Goal: Transaction & Acquisition: Book appointment/travel/reservation

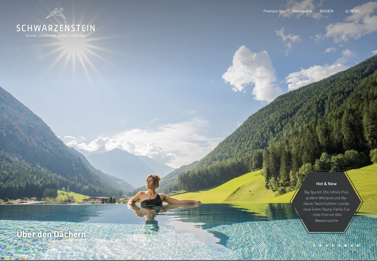
scroll to position [1, 0]
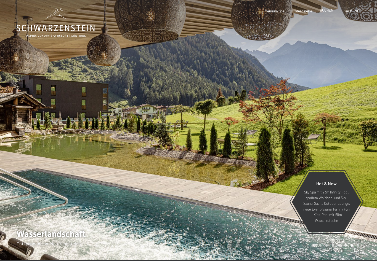
click at [330, 11] on span "BUCHEN" at bounding box center [327, 10] width 14 height 4
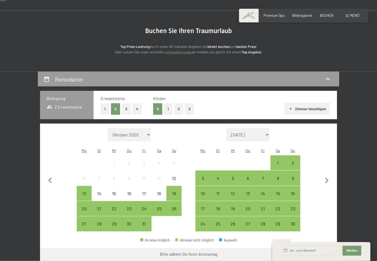
scroll to position [36, 0]
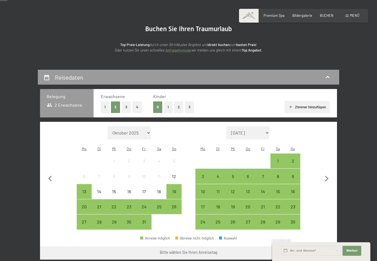
click at [166, 109] on button "1" at bounding box center [168, 107] width 9 height 11
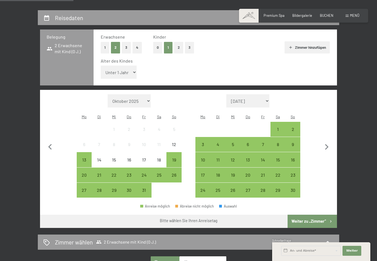
scroll to position [95, 0]
click at [130, 70] on select "Unter 1 Jahr 1 Jahr 2 Jahre 3 Jahre 4 Jahre 5 Jahre 6 Jahre 7 Jahre 8 Jahre 9 J…" at bounding box center [119, 72] width 36 height 13
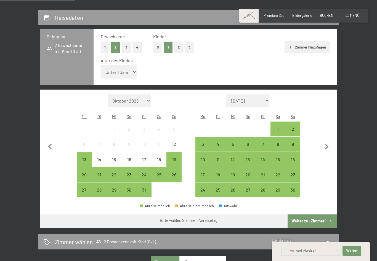
select select "11"
click at [328, 141] on icon "button" at bounding box center [327, 147] width 12 height 12
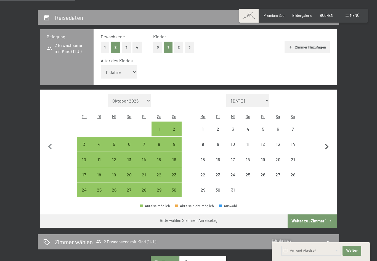
select select "[DATE]"
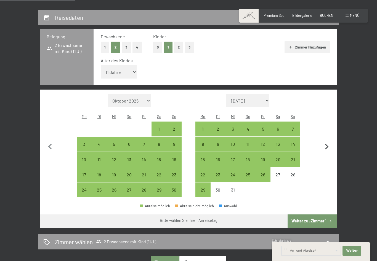
click at [328, 141] on icon "button" at bounding box center [327, 147] width 12 height 12
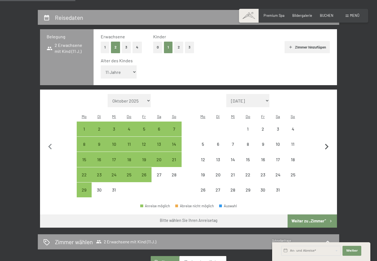
select select "[DATE]"
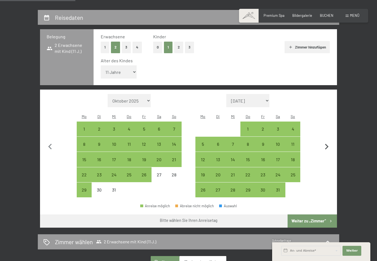
click at [327, 144] on icon "button" at bounding box center [327, 147] width 4 height 6
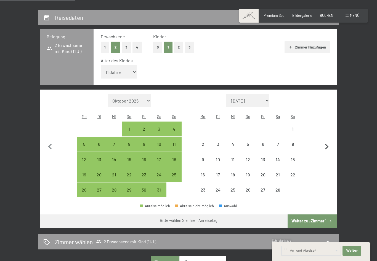
select select "[DATE]"
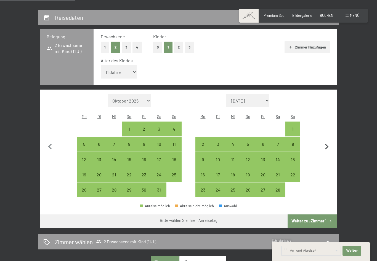
click at [330, 141] on icon "button" at bounding box center [327, 147] width 12 height 12
select select "[DATE]"
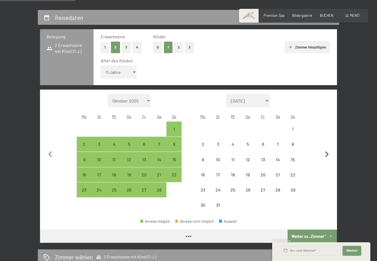
select select "[DATE]"
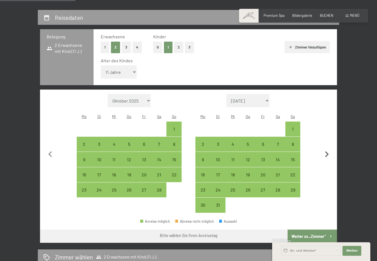
click at [329, 149] on icon "button" at bounding box center [327, 155] width 12 height 12
select select "[DATE]"
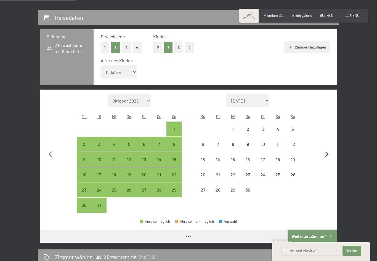
select select "[DATE]"
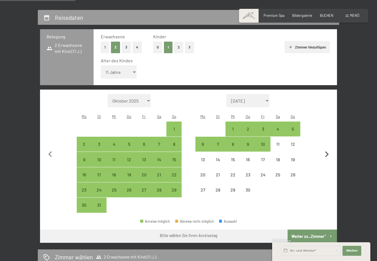
click at [325, 149] on icon "button" at bounding box center [327, 155] width 12 height 12
select select "[DATE]"
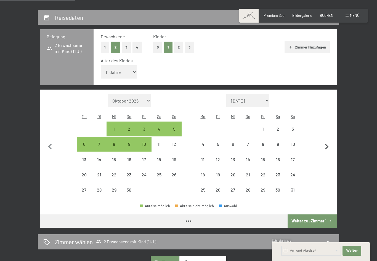
select select "[DATE]"
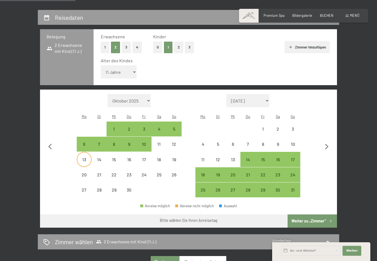
click at [87, 158] on div "13" at bounding box center [84, 165] width 14 height 14
select select "[DATE]"
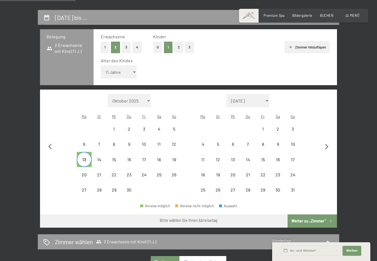
click at [157, 149] on span "Einwilligung Marketing*" at bounding box center [158, 147] width 46 height 6
click at [132, 149] on input "Einwilligung Marketing*" at bounding box center [130, 147] width 6 height 6
click at [158, 149] on span "Einwilligung Marketing*" at bounding box center [158, 147] width 46 height 6
click at [132, 149] on input "Einwilligung Marketing*" at bounding box center [130, 147] width 6 height 6
click at [158, 149] on span "Einwilligung Marketing*" at bounding box center [158, 147] width 46 height 6
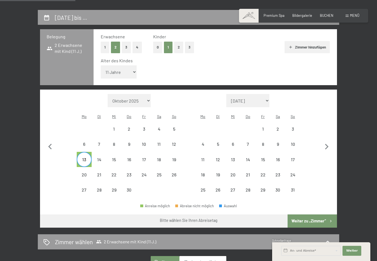
click at [132, 149] on input "Einwilligung Marketing*" at bounding box center [130, 147] width 6 height 6
click at [165, 149] on span "Einwilligung Marketing*" at bounding box center [158, 147] width 46 height 6
click at [132, 149] on input "Einwilligung Marketing*" at bounding box center [130, 147] width 6 height 6
checkbox input "false"
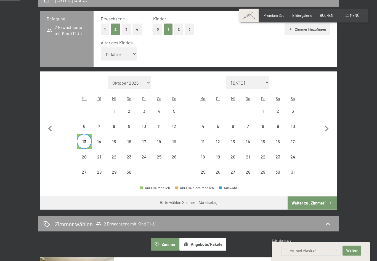
scroll to position [114, 0]
click at [328, 123] on icon "button" at bounding box center [327, 129] width 12 height 12
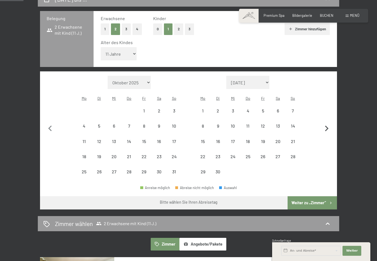
select select "[DATE]"
click at [328, 123] on icon "button" at bounding box center [327, 129] width 12 height 12
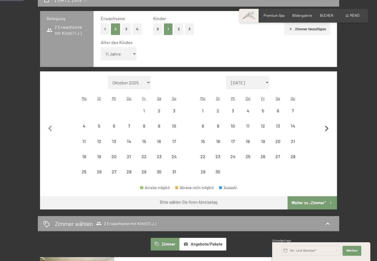
select select "[DATE]"
click at [323, 124] on icon "button" at bounding box center [327, 129] width 12 height 12
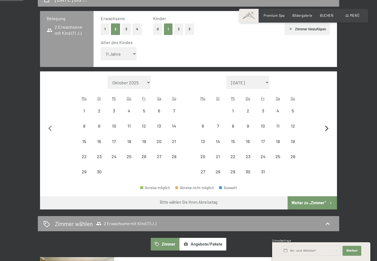
select select "[DATE]"
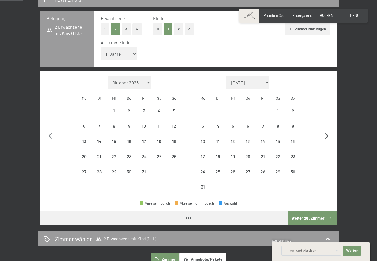
click at [326, 131] on icon "button" at bounding box center [327, 137] width 12 height 12
select select "[DATE]"
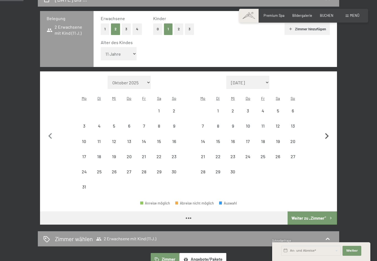
click at [325, 131] on icon "button" at bounding box center [327, 137] width 12 height 12
select select "[DATE]"
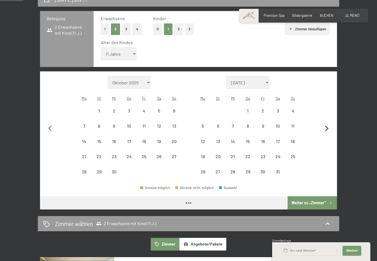
select select "[DATE]"
click at [51, 123] on icon "button" at bounding box center [50, 129] width 12 height 12
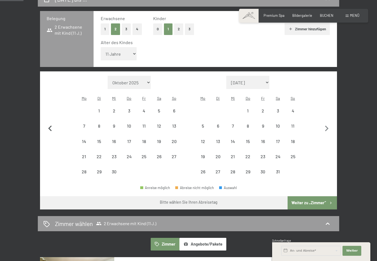
select select "[DATE]"
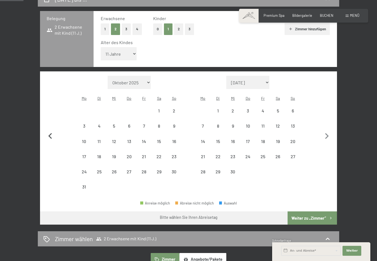
click at [51, 131] on icon "button" at bounding box center [50, 137] width 12 height 12
select select "[DATE]"
click at [48, 131] on icon "button" at bounding box center [50, 137] width 12 height 12
select select "[DATE]"
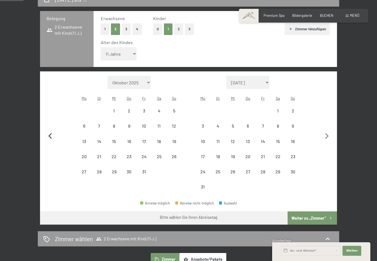
select select "[DATE]"
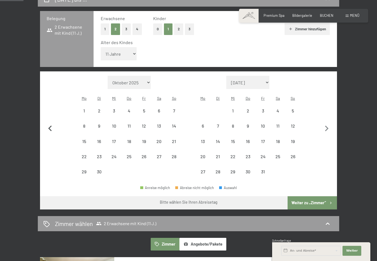
click at [49, 130] on button "button" at bounding box center [50, 128] width 12 height 104
select select "[DATE]"
click at [49, 128] on button "button" at bounding box center [50, 128] width 12 height 104
select select "[DATE]"
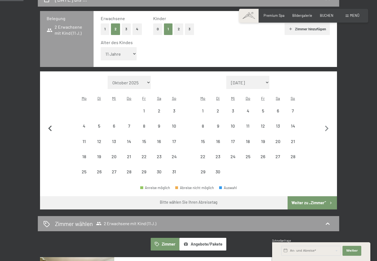
select select "[DATE]"
click at [52, 123] on icon "button" at bounding box center [50, 129] width 12 height 12
select select "[DATE]"
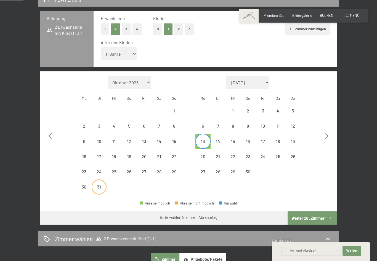
click at [100, 185] on div "31" at bounding box center [99, 192] width 14 height 14
select select "[DATE]"
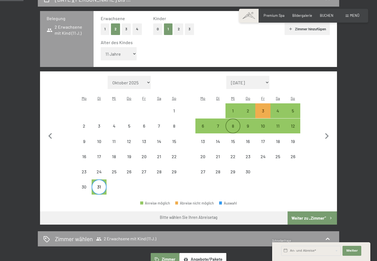
click at [234, 124] on div "8" at bounding box center [233, 131] width 14 height 14
select select "[DATE]"
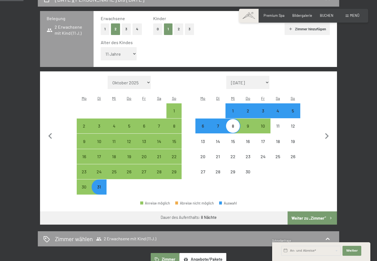
click at [321, 212] on button "Weiter zu „Zimmer“" at bounding box center [312, 218] width 49 height 13
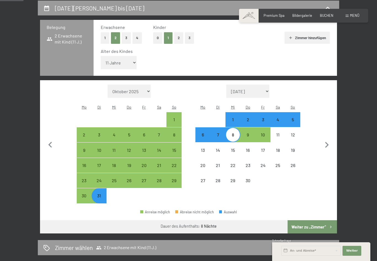
select select "[DATE]"
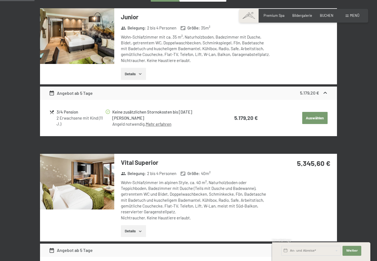
scroll to position [160, 0]
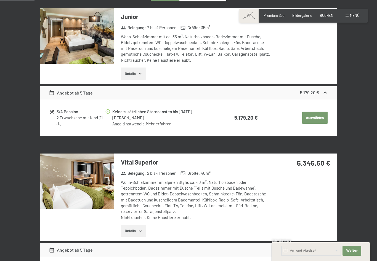
click at [319, 117] on button "Auswählen" at bounding box center [314, 118] width 25 height 12
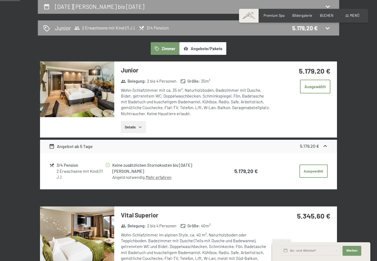
scroll to position [107, 0]
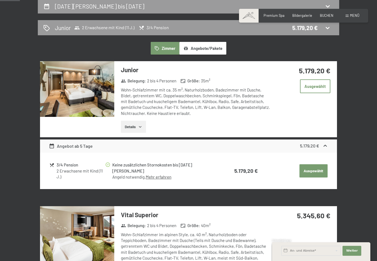
click at [322, 167] on button "Ausgewählt" at bounding box center [314, 171] width 28 height 13
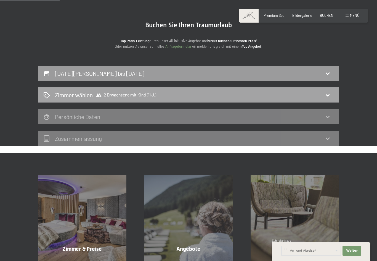
click at [329, 98] on icon at bounding box center [327, 95] width 7 height 7
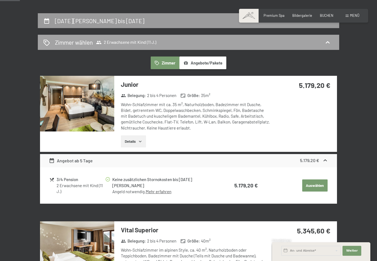
scroll to position [92, 0]
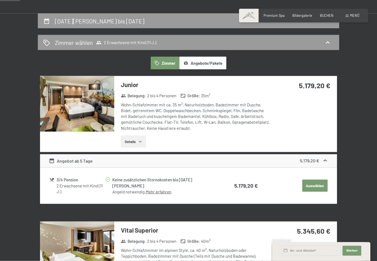
click at [323, 184] on button "Auswählen" at bounding box center [314, 186] width 25 height 12
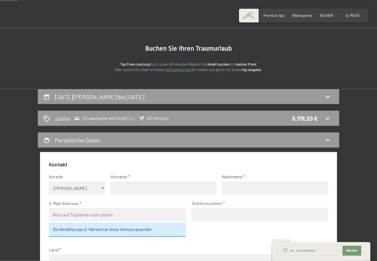
scroll to position [0, 0]
